Goal: Transaction & Acquisition: Purchase product/service

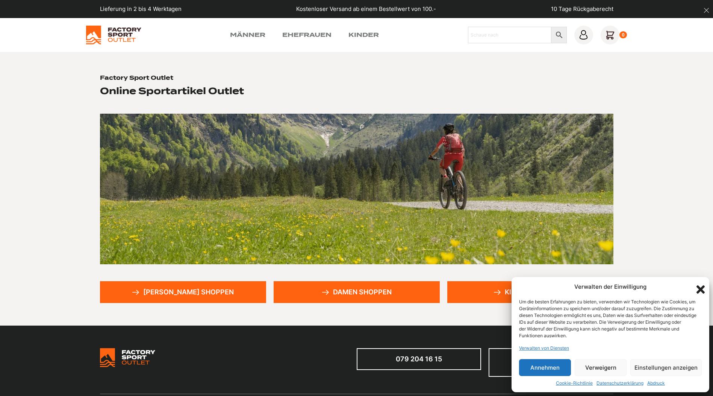
click at [549, 368] on button "Annehmen" at bounding box center [545, 367] width 52 height 17
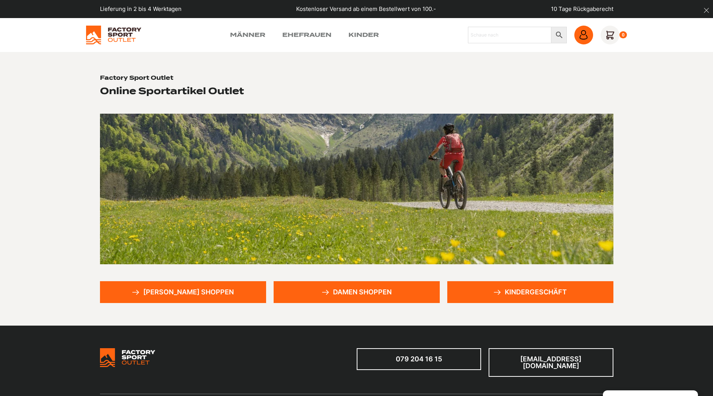
click at [587, 36] on icon at bounding box center [583, 34] width 9 height 9
click at [169, 291] on font "Herren shoppen" at bounding box center [188, 291] width 91 height 7
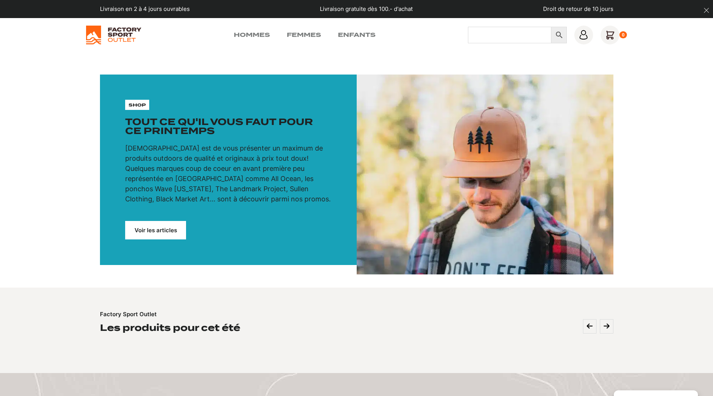
click at [487, 40] on input "Chercher" at bounding box center [509, 35] width 83 height 17
type input "[PERSON_NAME]"
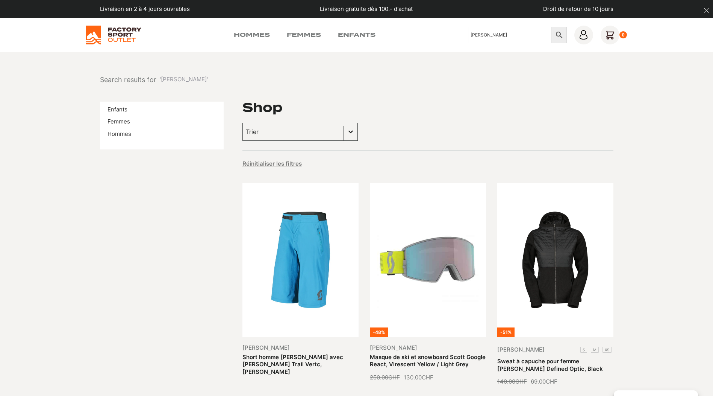
click at [481, 36] on input "[PERSON_NAME]" at bounding box center [509, 35] width 83 height 17
drag, startPoint x: 504, startPoint y: 36, endPoint x: 448, endPoint y: 33, distance: 56.1
click at [448, 33] on div "Hommes Femmes Enfants Chercher Scott × 0" at bounding box center [356, 35] width 541 height 19
type input "Supertrac"
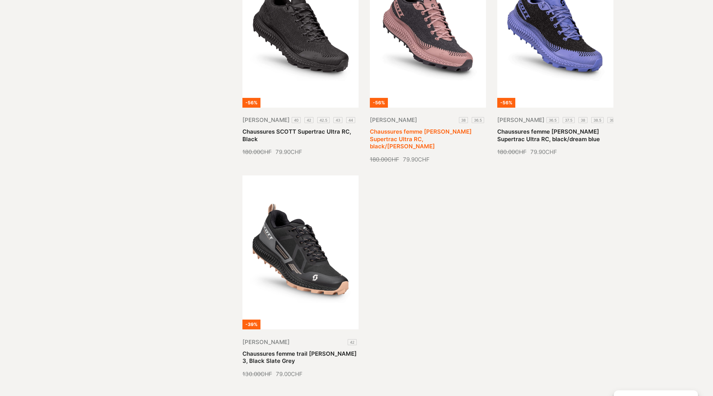
scroll to position [376, 0]
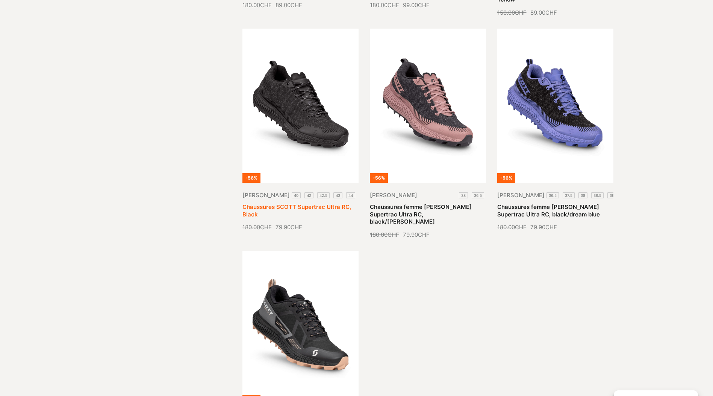
click at [282, 203] on link "Chaussures SCOTT Supertrac Ultra RC, Black" at bounding box center [297, 210] width 109 height 15
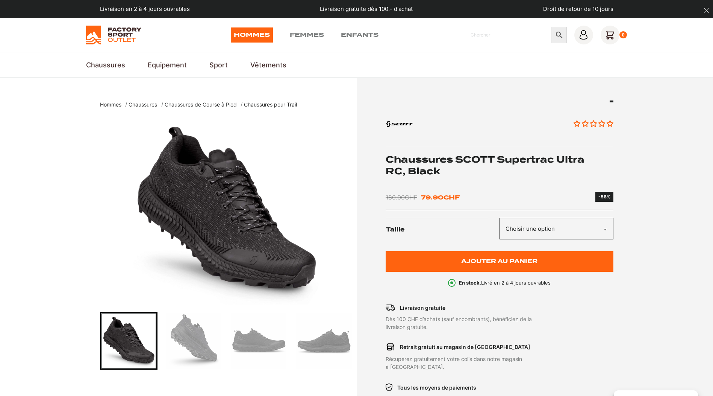
click at [194, 343] on img "Go to slide 2" at bounding box center [193, 340] width 55 height 55
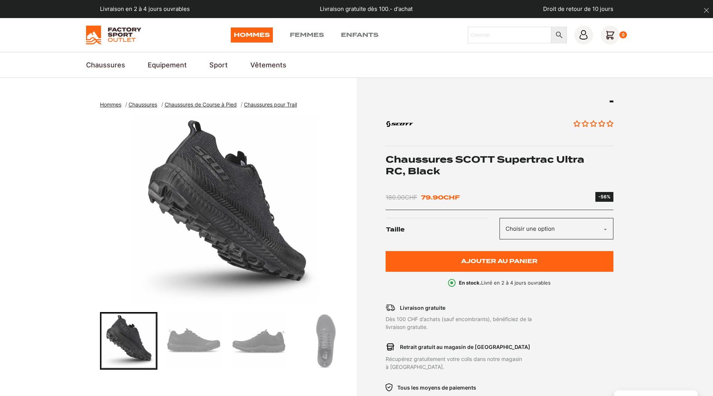
click at [256, 341] on img "Go to slide 4" at bounding box center [258, 340] width 55 height 55
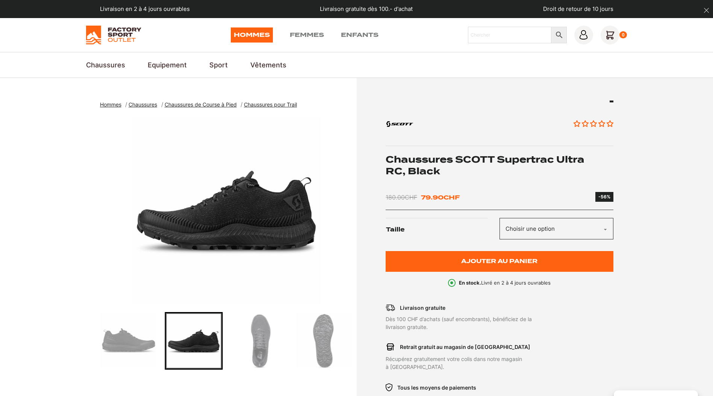
click at [332, 340] on img "Go to slide 6" at bounding box center [323, 340] width 55 height 55
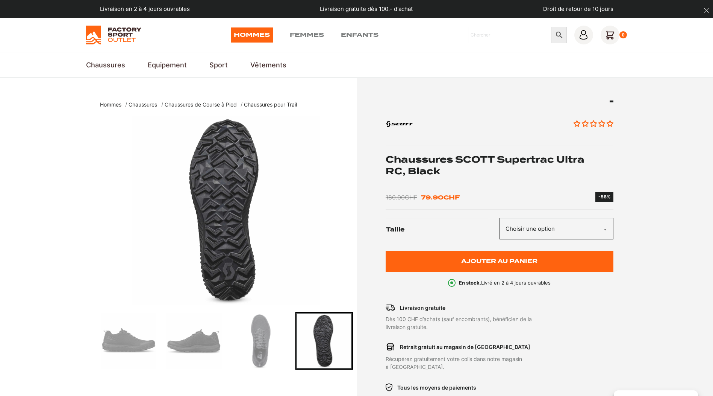
click at [158, 338] on div at bounding box center [96, 341] width 253 height 58
click at [145, 340] on img "Go to slide 3" at bounding box center [128, 340] width 55 height 55
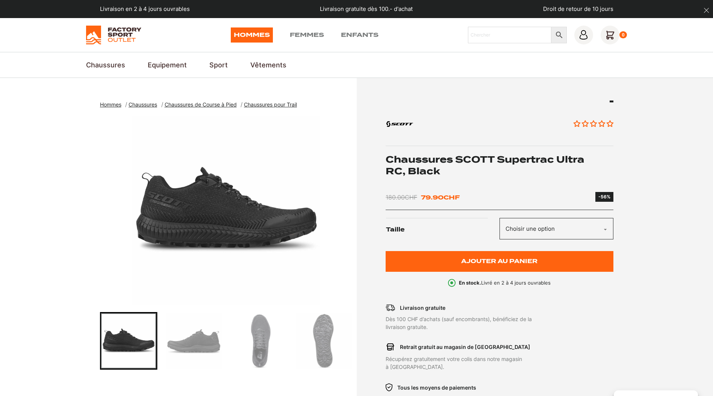
click at [549, 240] on td "Choisir une option 40 42 42.5 43 44 44.5 45 45.5 46 47 Effacer" at bounding box center [557, 230] width 114 height 26
click at [549, 232] on select "Choisir une option 40 42 42.5 43 44 44.5 45 45.5 46 47" at bounding box center [557, 228] width 114 height 21
click at [500, 218] on select "Choisir une option 40 42 42.5 43 44 44.5 45 45.5 46 47" at bounding box center [557, 228] width 114 height 21
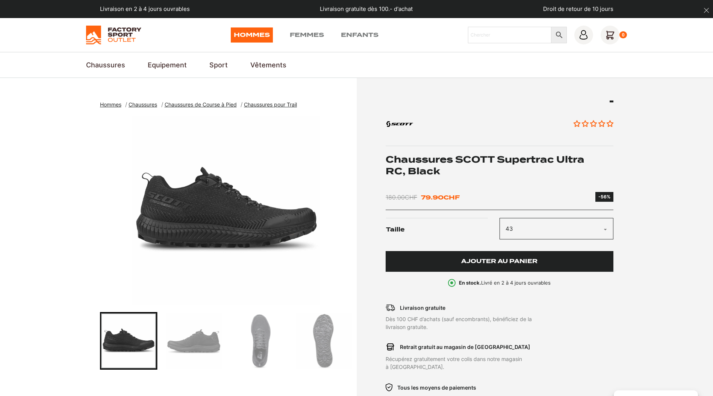
select select "43"
